Goal: Information Seeking & Learning: Learn about a topic

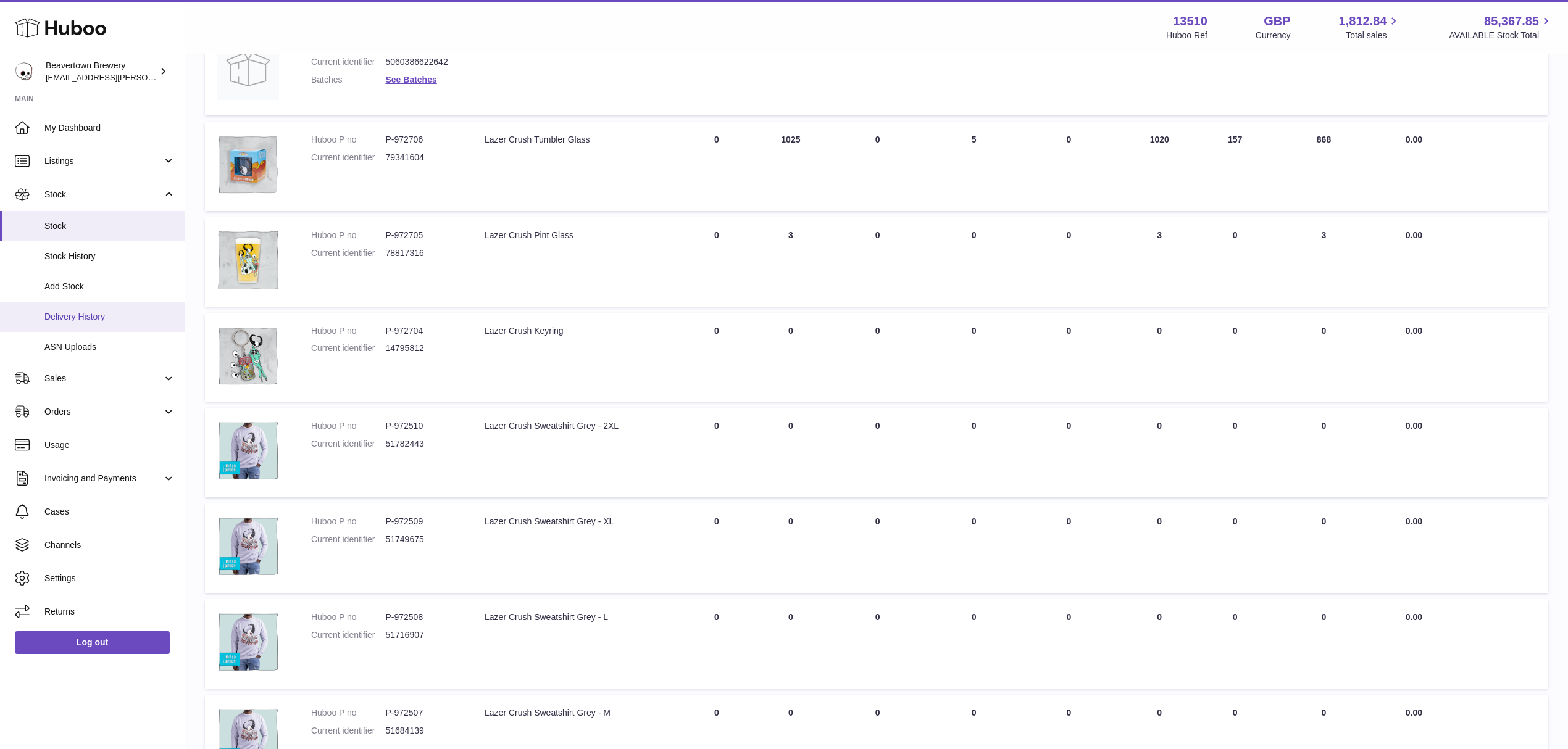
click at [73, 307] on link "Delivery History" at bounding box center [92, 317] width 185 height 30
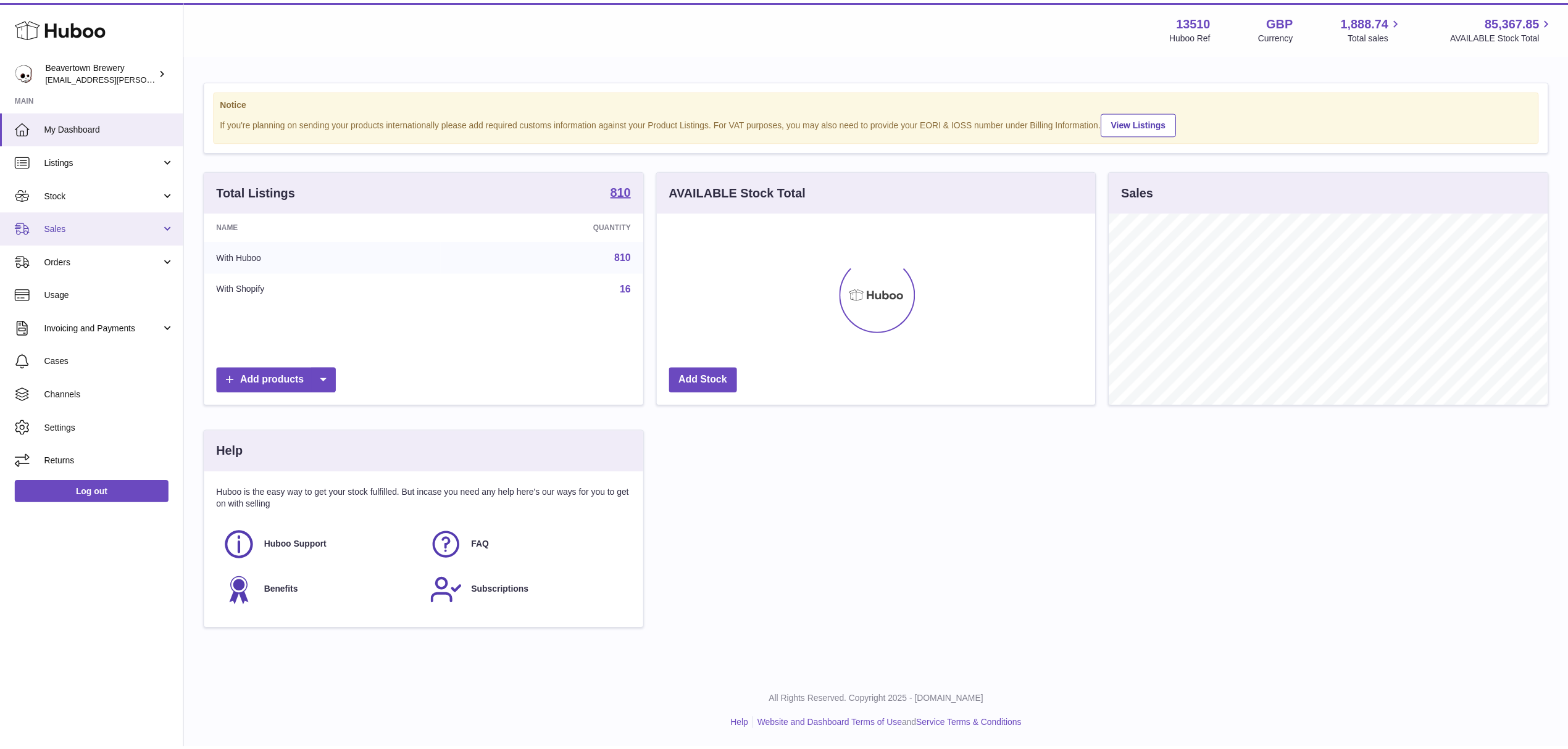
scroll to position [193, 438]
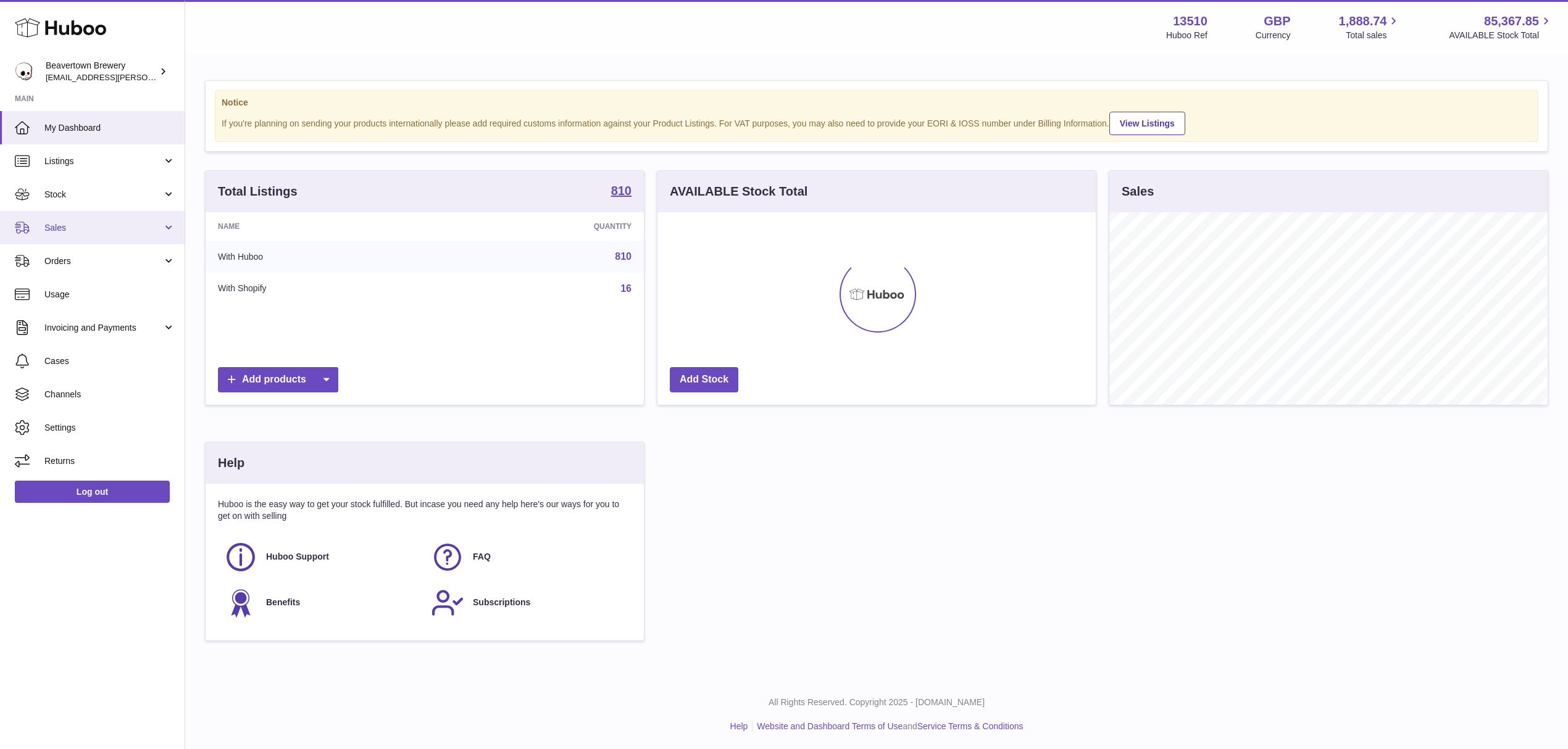
click at [101, 225] on span "Sales" at bounding box center [103, 228] width 118 height 12
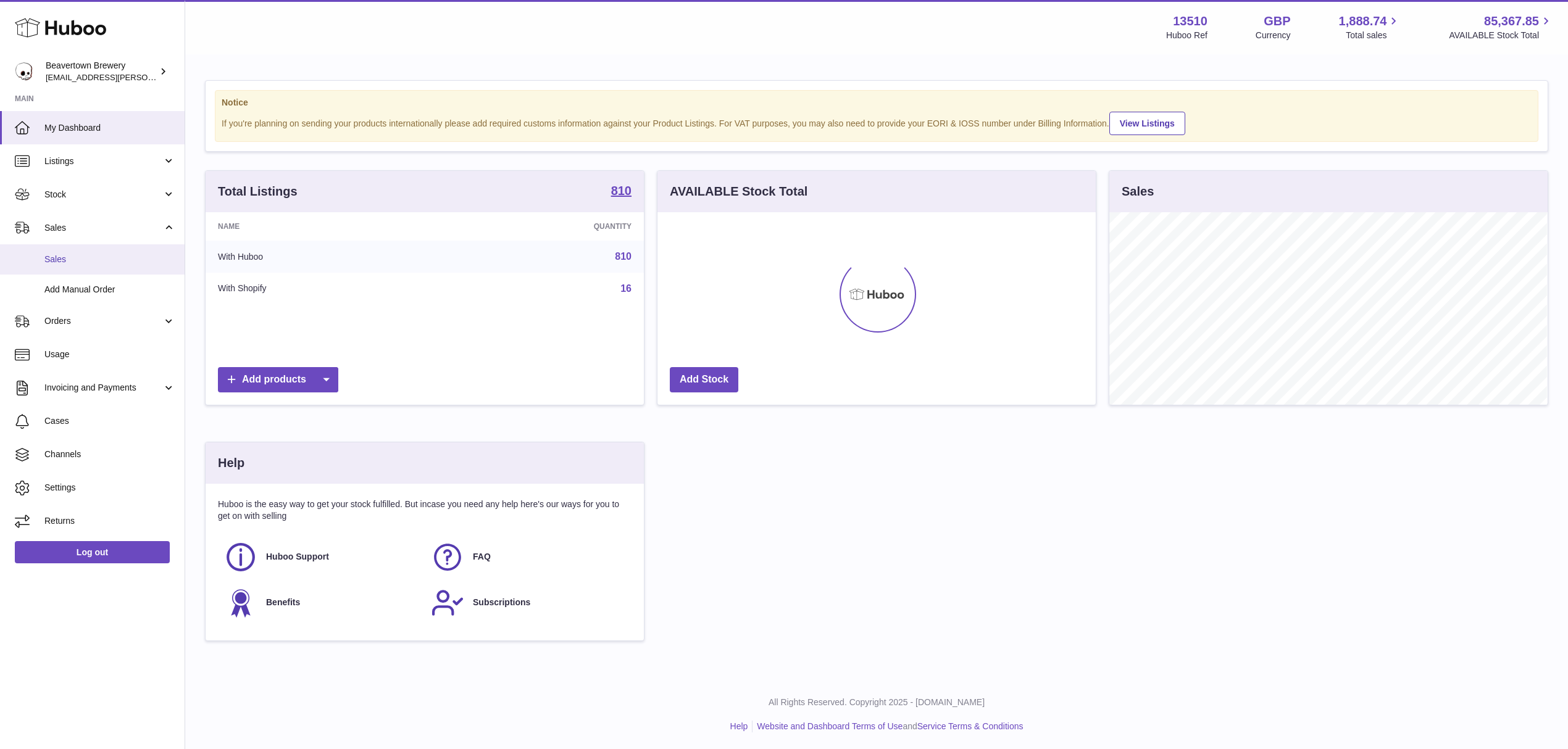
click at [80, 258] on span "Sales" at bounding box center [110, 260] width 131 height 12
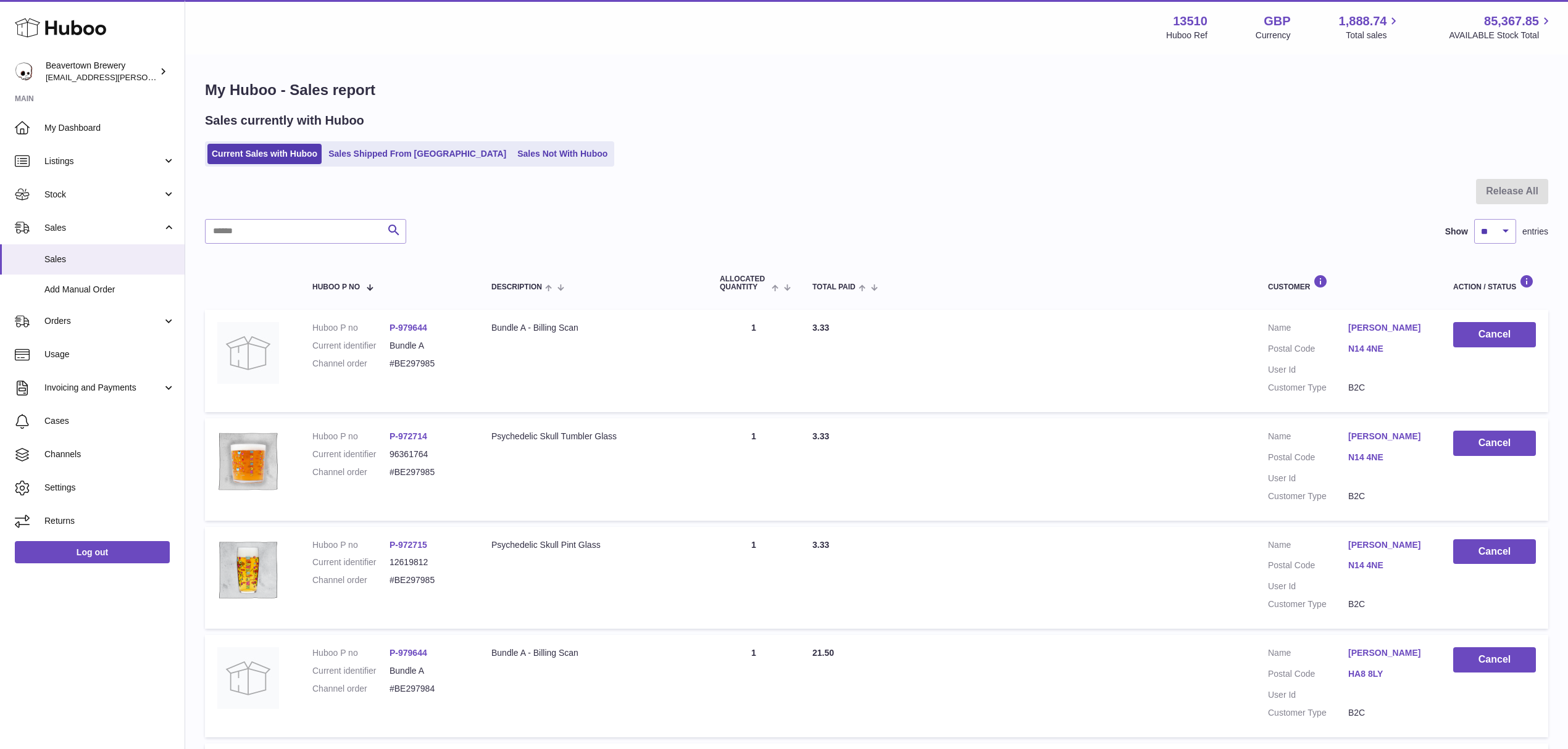
click at [490, 139] on div "Sales currently with Huboo Current Sales with Huboo Sales Shipped From [GEOGRAP…" at bounding box center [877, 139] width 1343 height 55
click at [513, 147] on link "Sales Not With Huboo" at bounding box center [563, 154] width 99 height 20
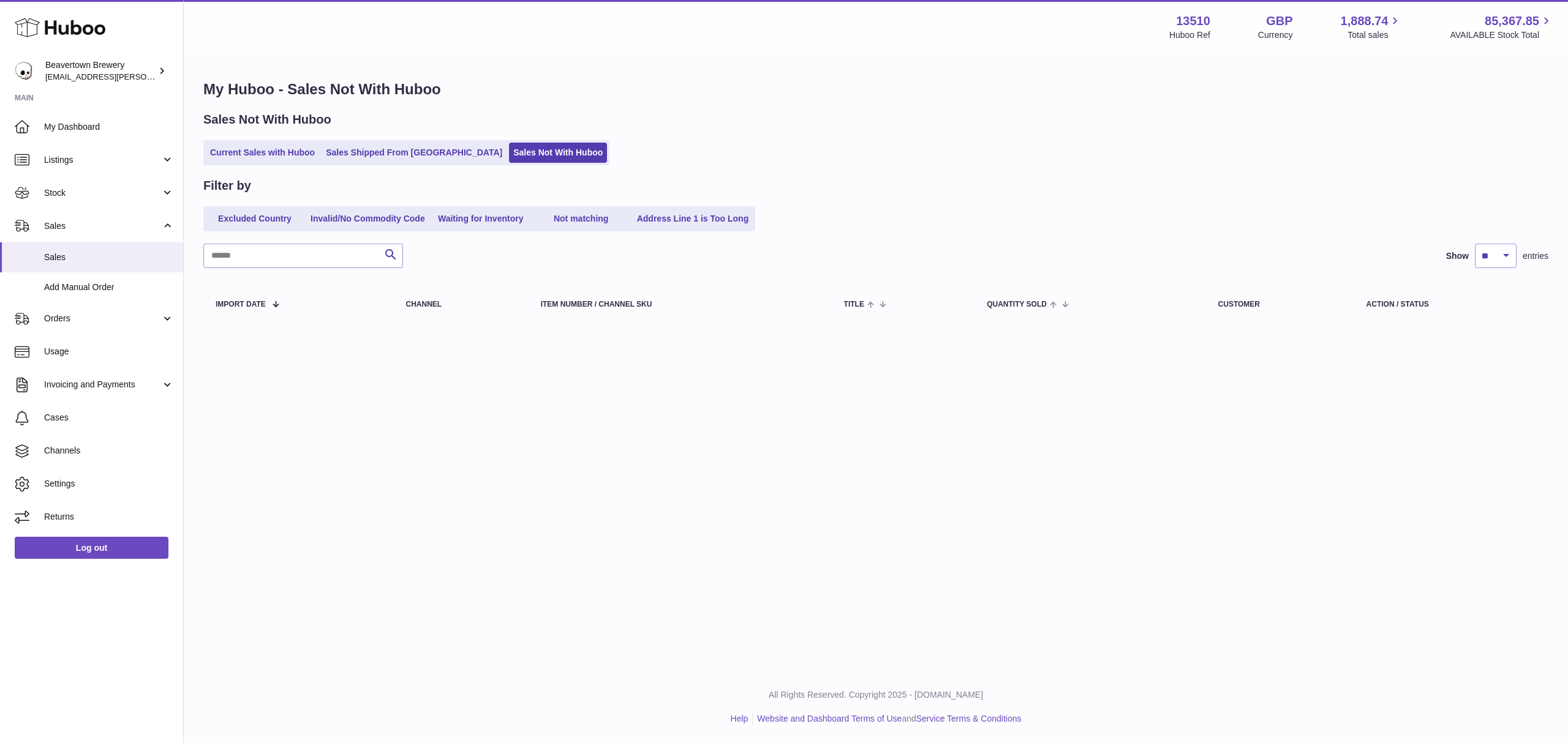
click at [386, 138] on div "Sales Not With Huboo Current Sales with Huboo Sales Shipped From Huboo Sales No…" at bounding box center [876, 138] width 1345 height 54
click at [390, 148] on link "Sales Shipped From [GEOGRAPHIC_DATA]" at bounding box center [414, 153] width 185 height 20
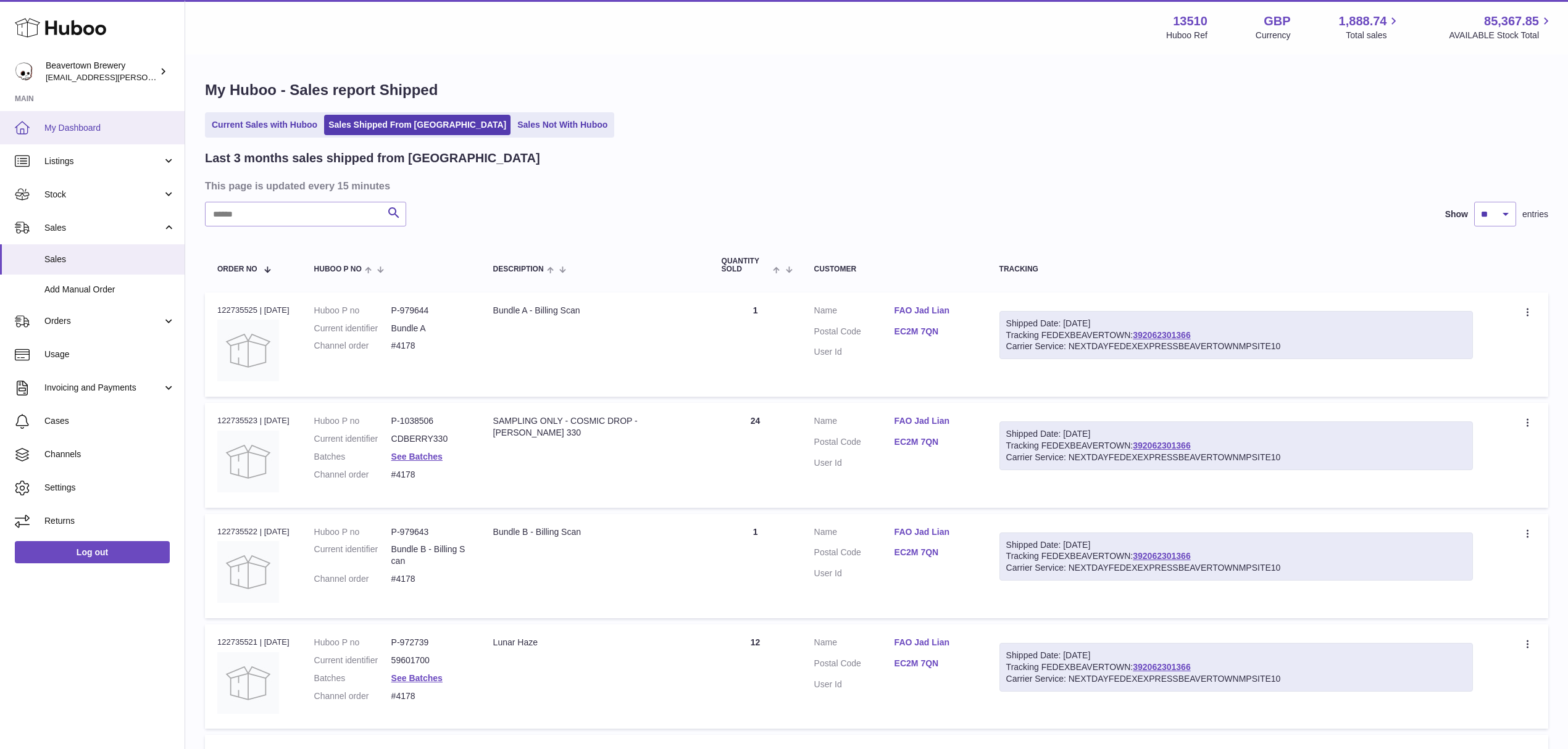
click at [62, 124] on span "My Dashboard" at bounding box center [110, 128] width 131 height 12
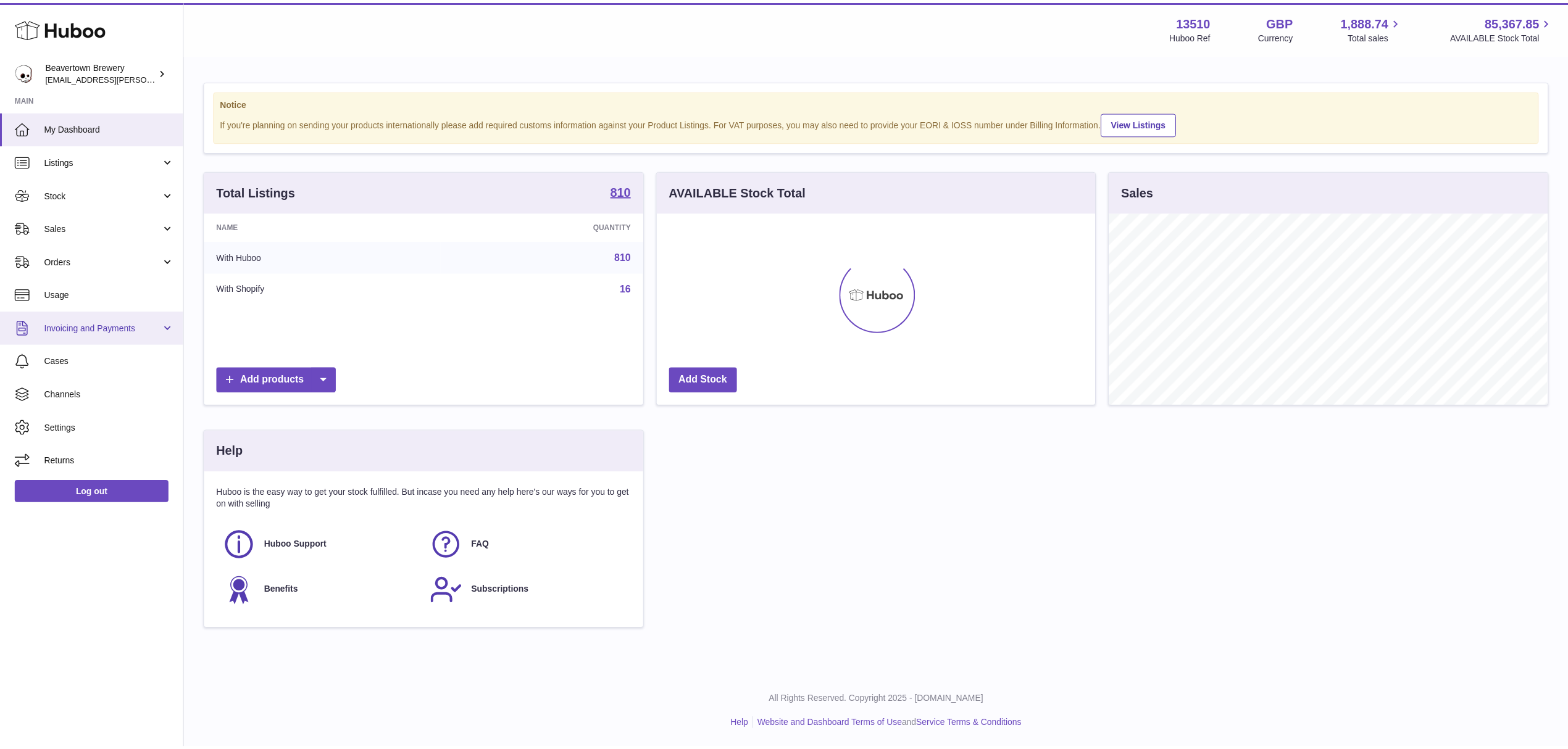
scroll to position [193, 438]
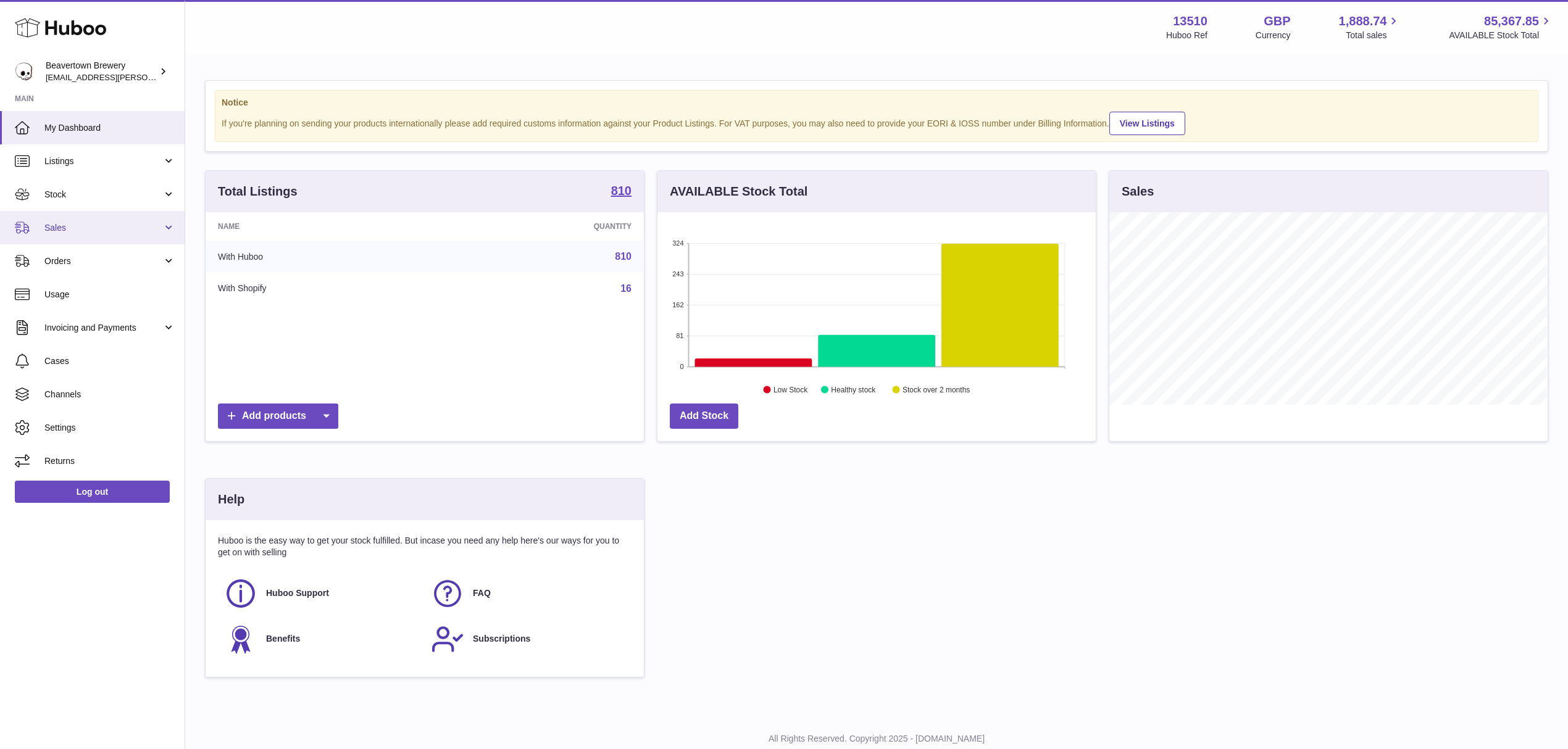
click at [106, 225] on span "Sales" at bounding box center [103, 228] width 118 height 12
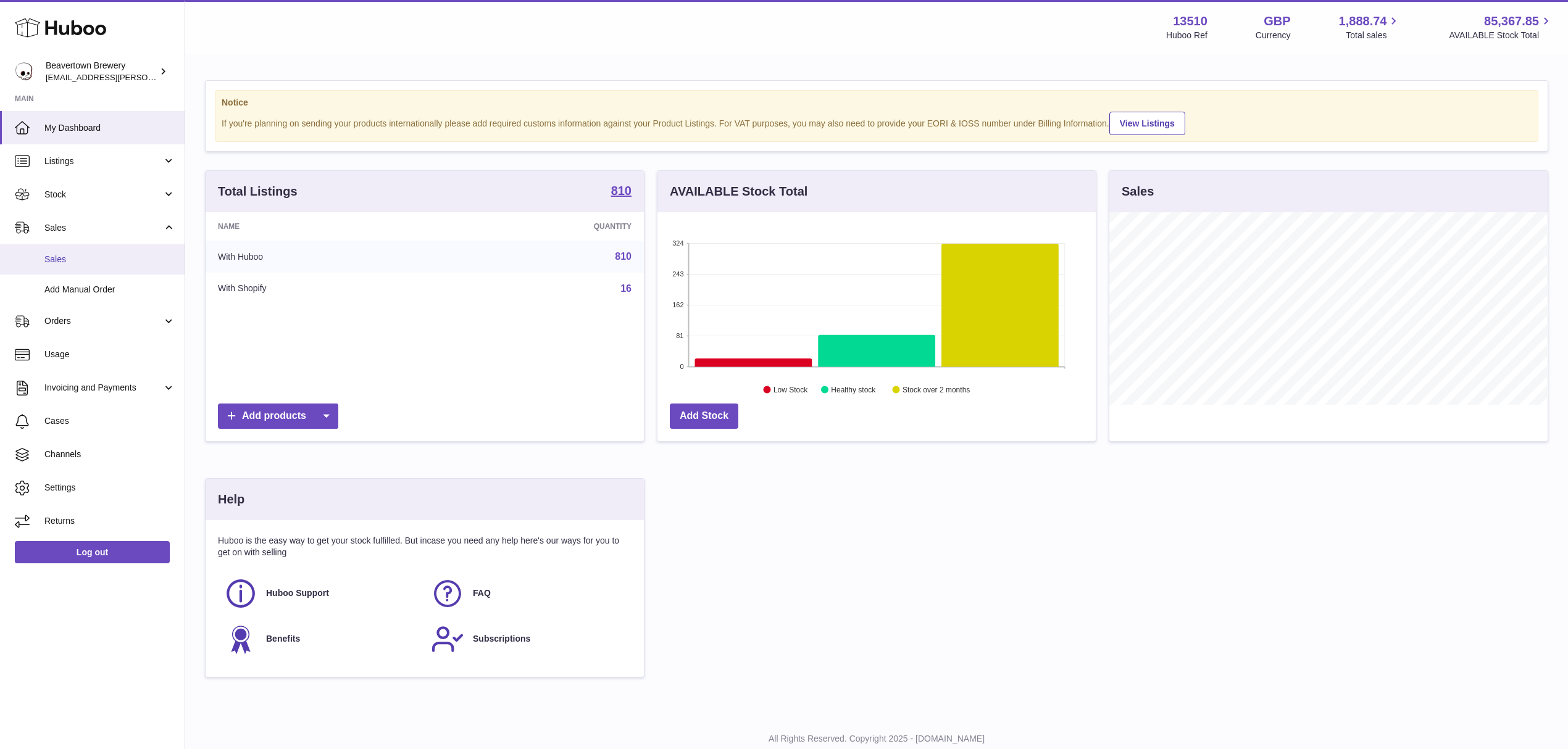
click at [97, 260] on span "Sales" at bounding box center [110, 260] width 131 height 12
